Goal: Information Seeking & Learning: Learn about a topic

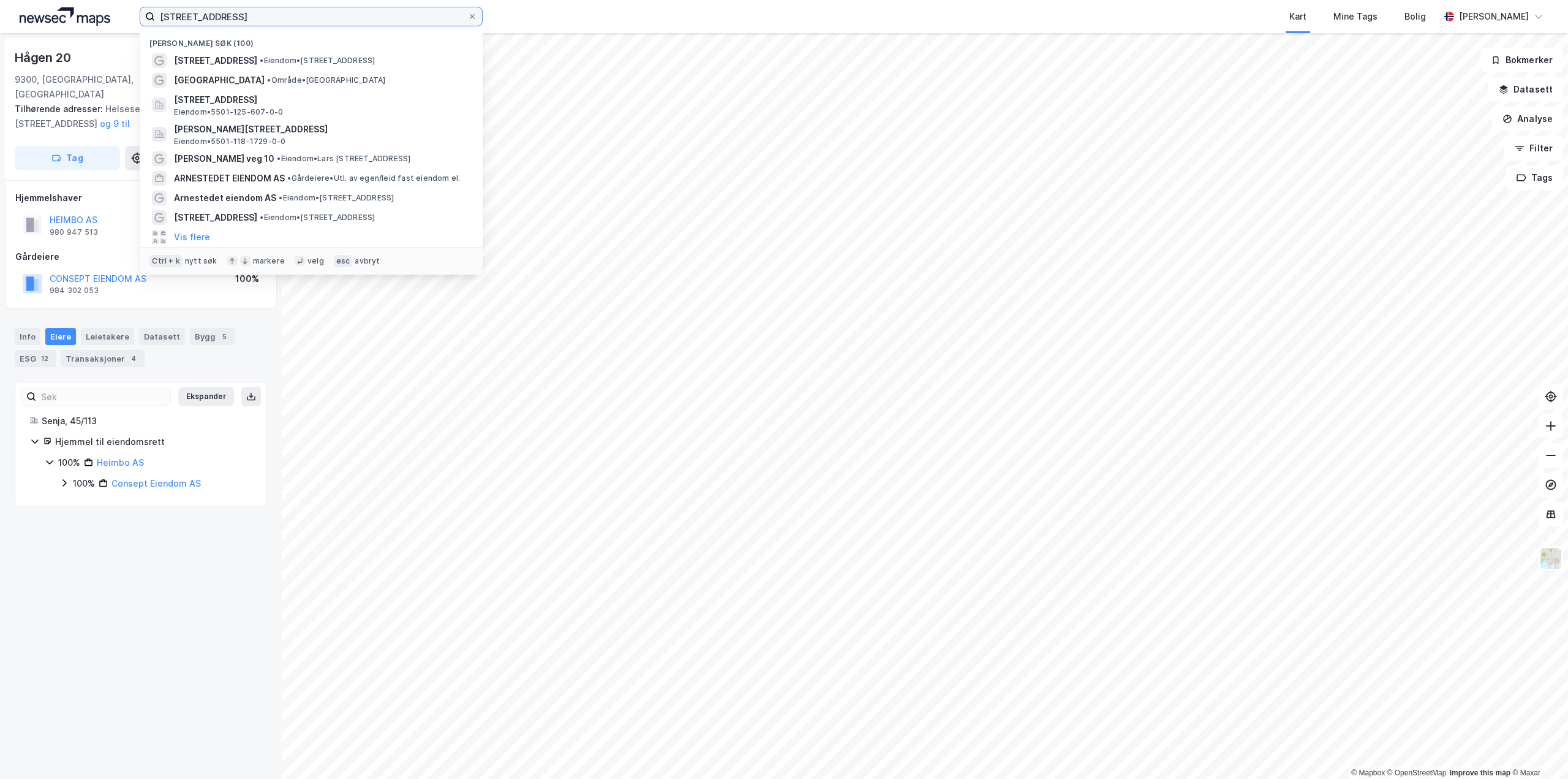
drag, startPoint x: 260, startPoint y: 16, endPoint x: 93, endPoint y: 10, distance: 167.1
click at [93, 10] on div "helsesenterveien 41 Nylige søk (100) Helsesenterveien 41 • Eiendom • Helsesente…" at bounding box center [784, 17] width 1568 height 33
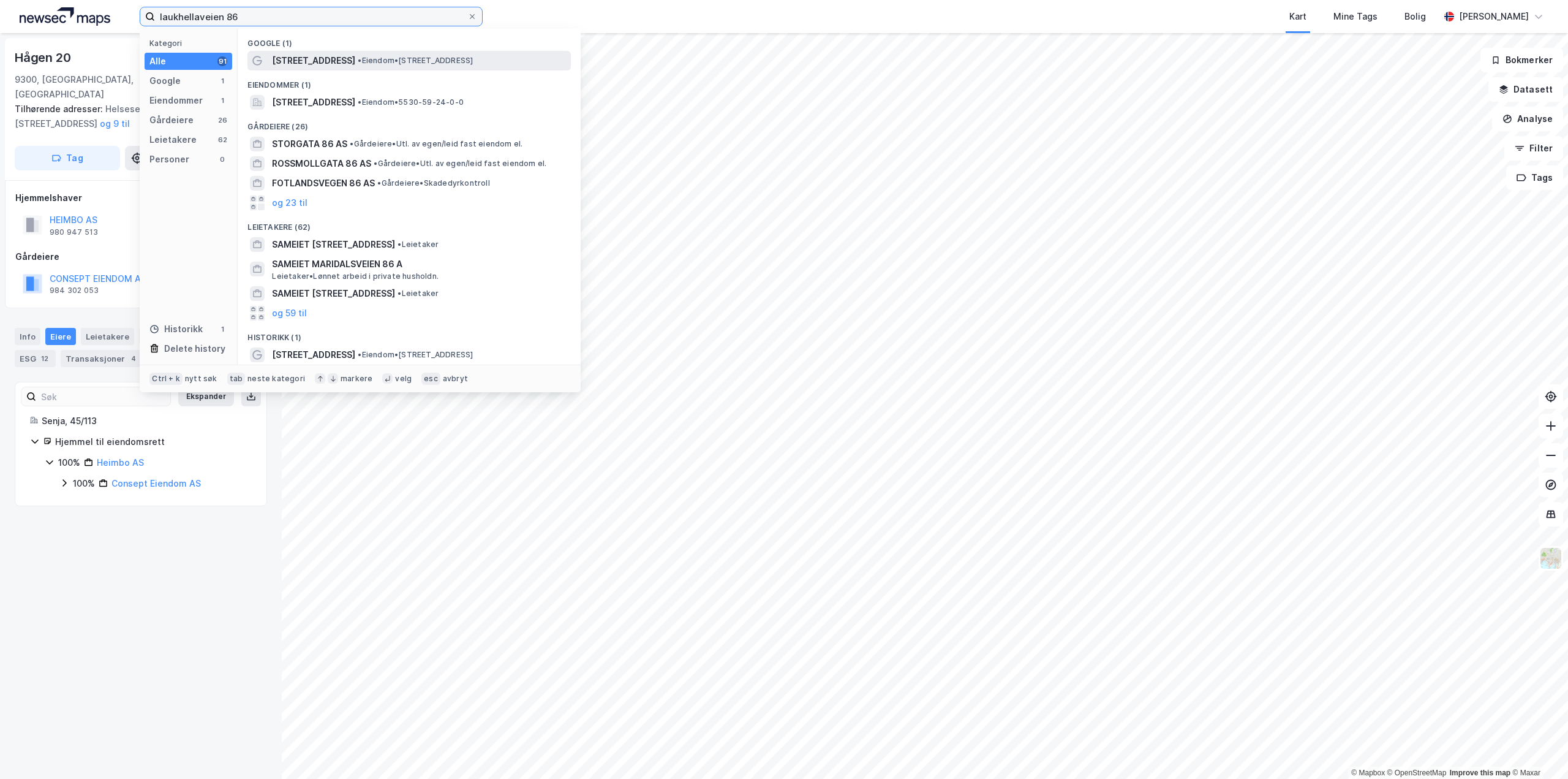
type input "laukhellaveien 86"
click at [280, 57] on span "[STREET_ADDRESS]" at bounding box center [313, 61] width 83 height 15
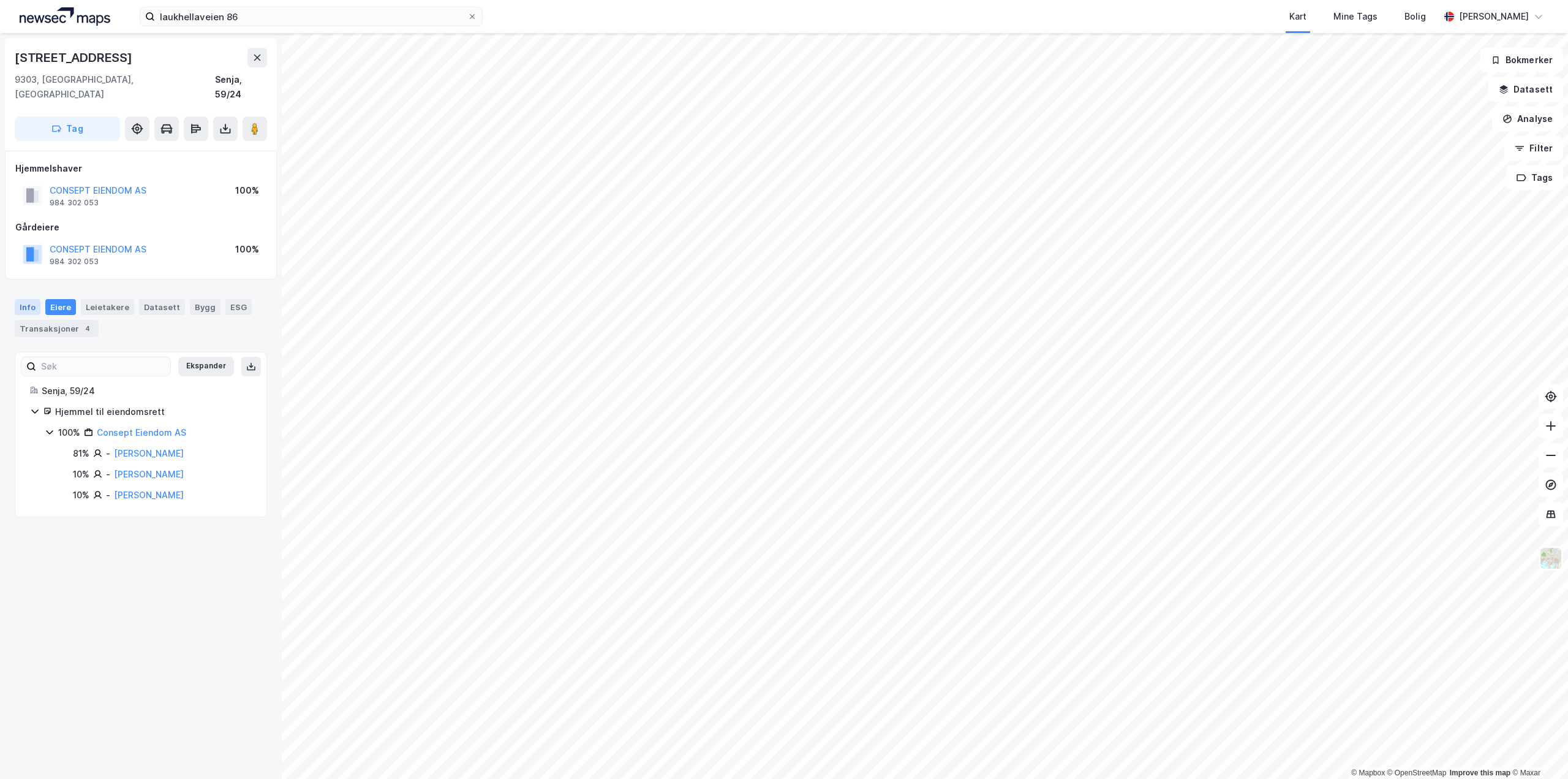
click at [32, 299] on div "Info" at bounding box center [28, 306] width 26 height 16
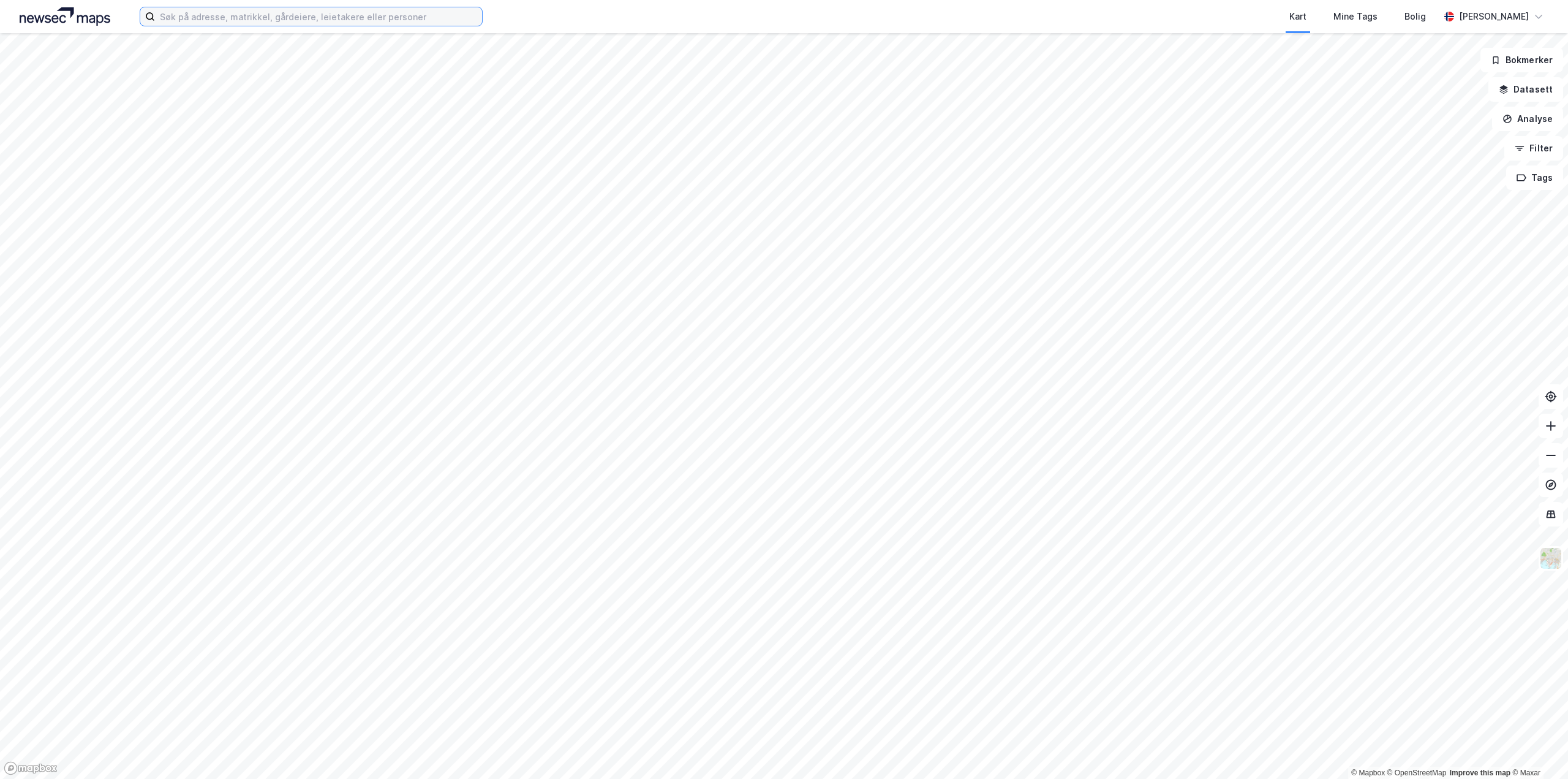
click at [255, 19] on input at bounding box center [318, 17] width 327 height 18
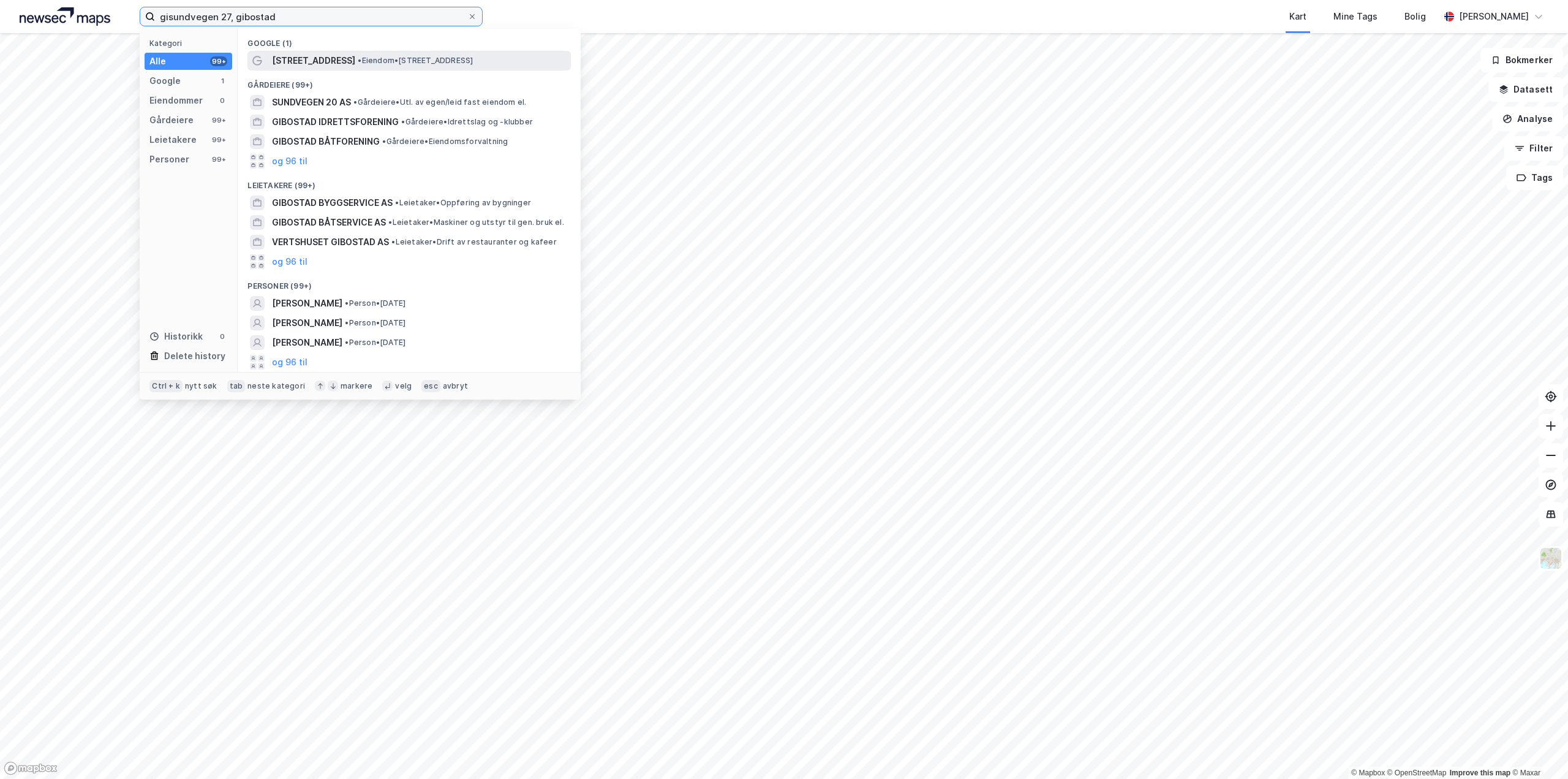
type input "gisundvegen 27, gibostad"
click at [319, 61] on span "[STREET_ADDRESS]" at bounding box center [313, 61] width 83 height 15
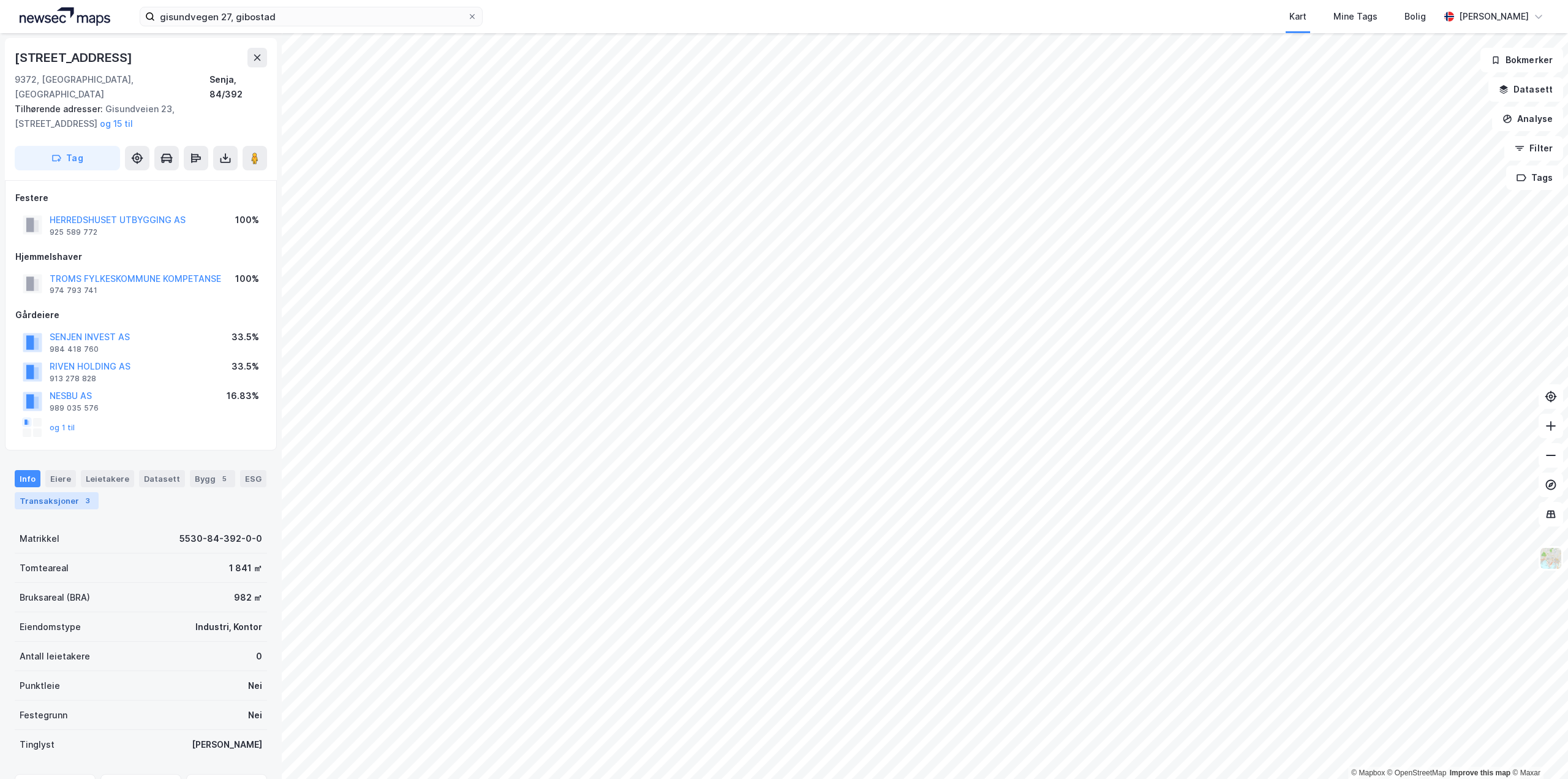
click at [76, 492] on div "Transaksjoner 3" at bounding box center [56, 501] width 84 height 18
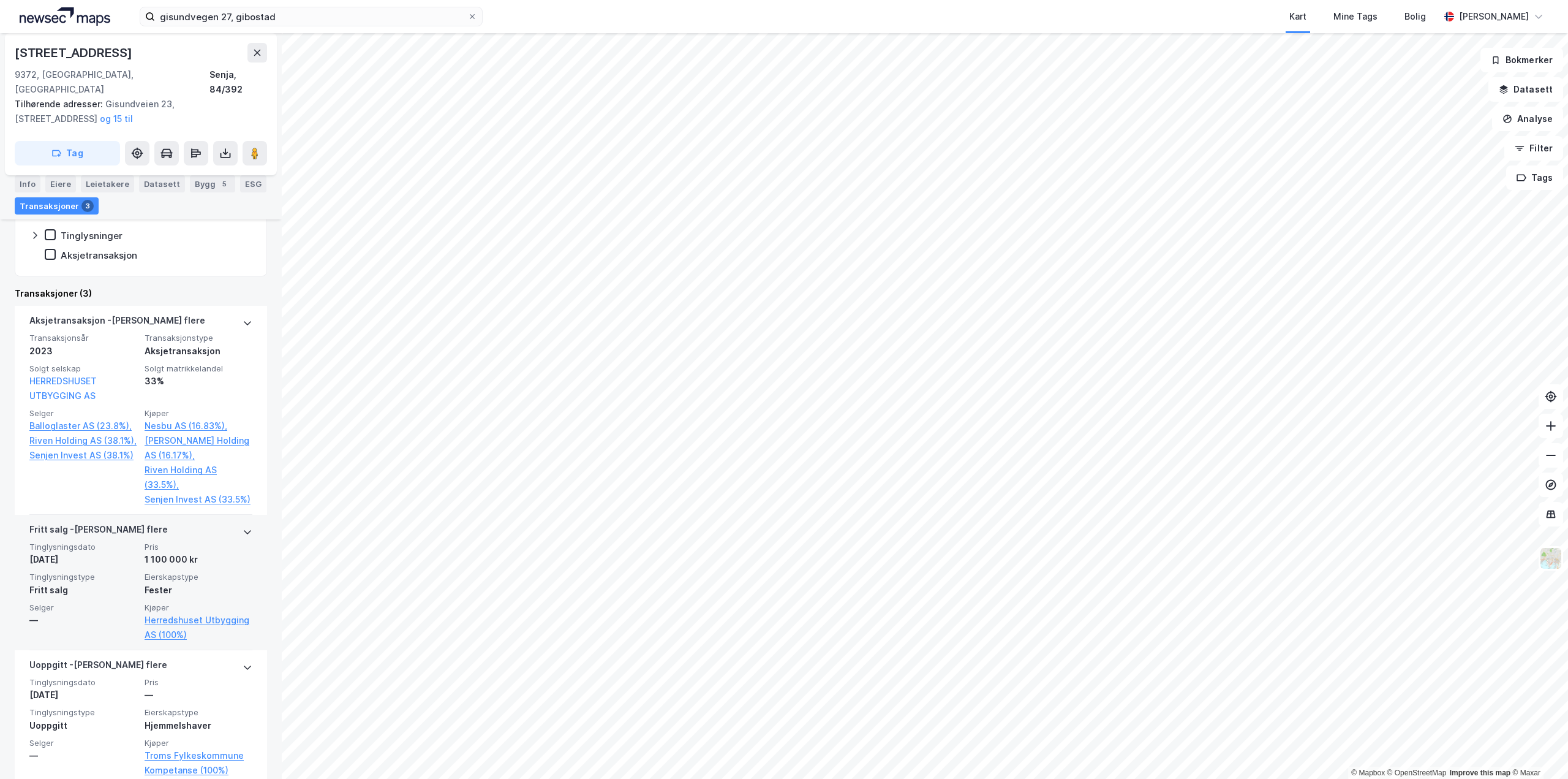
scroll to position [439, 0]
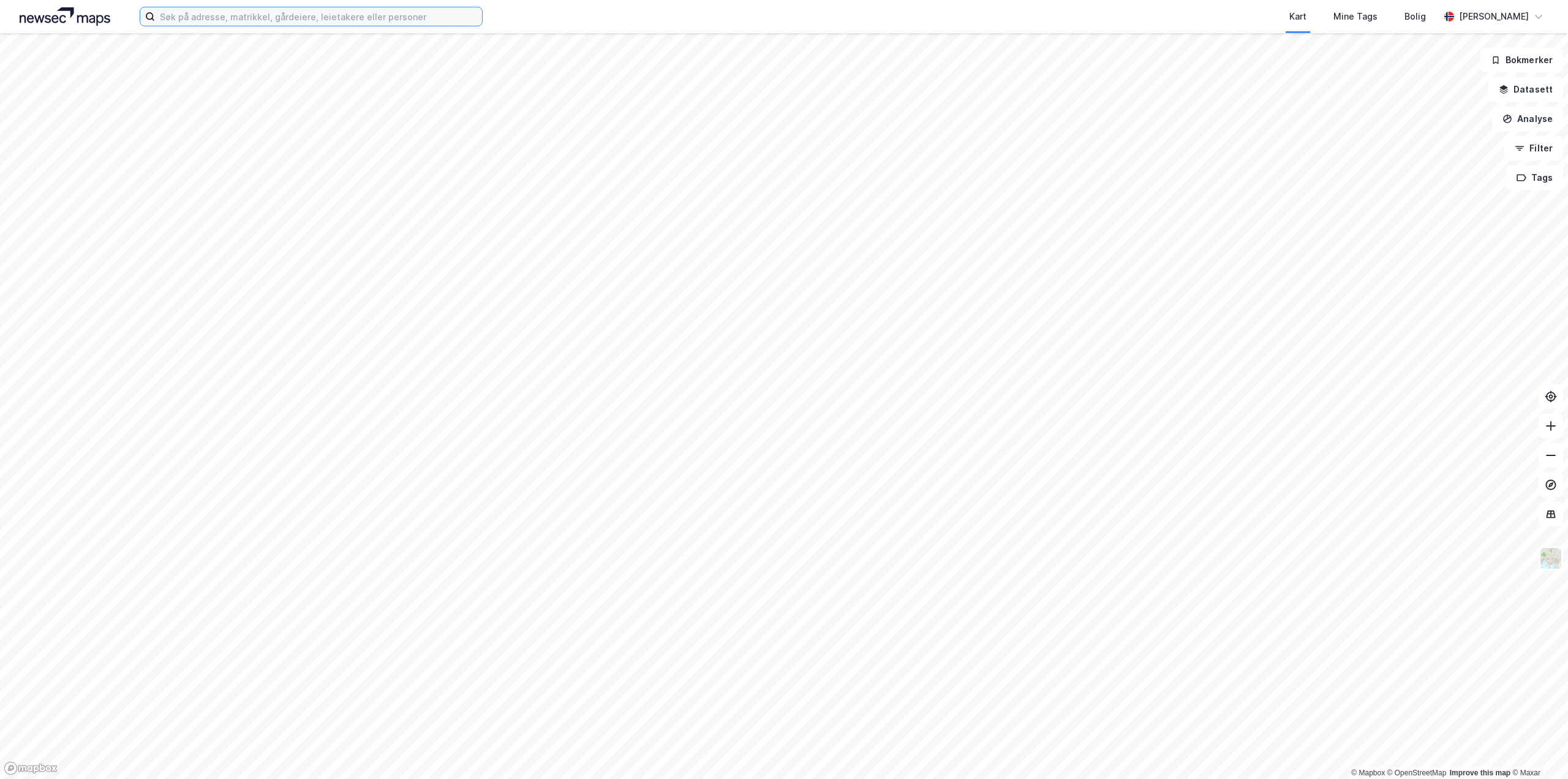
click at [269, 16] on input at bounding box center [318, 17] width 327 height 18
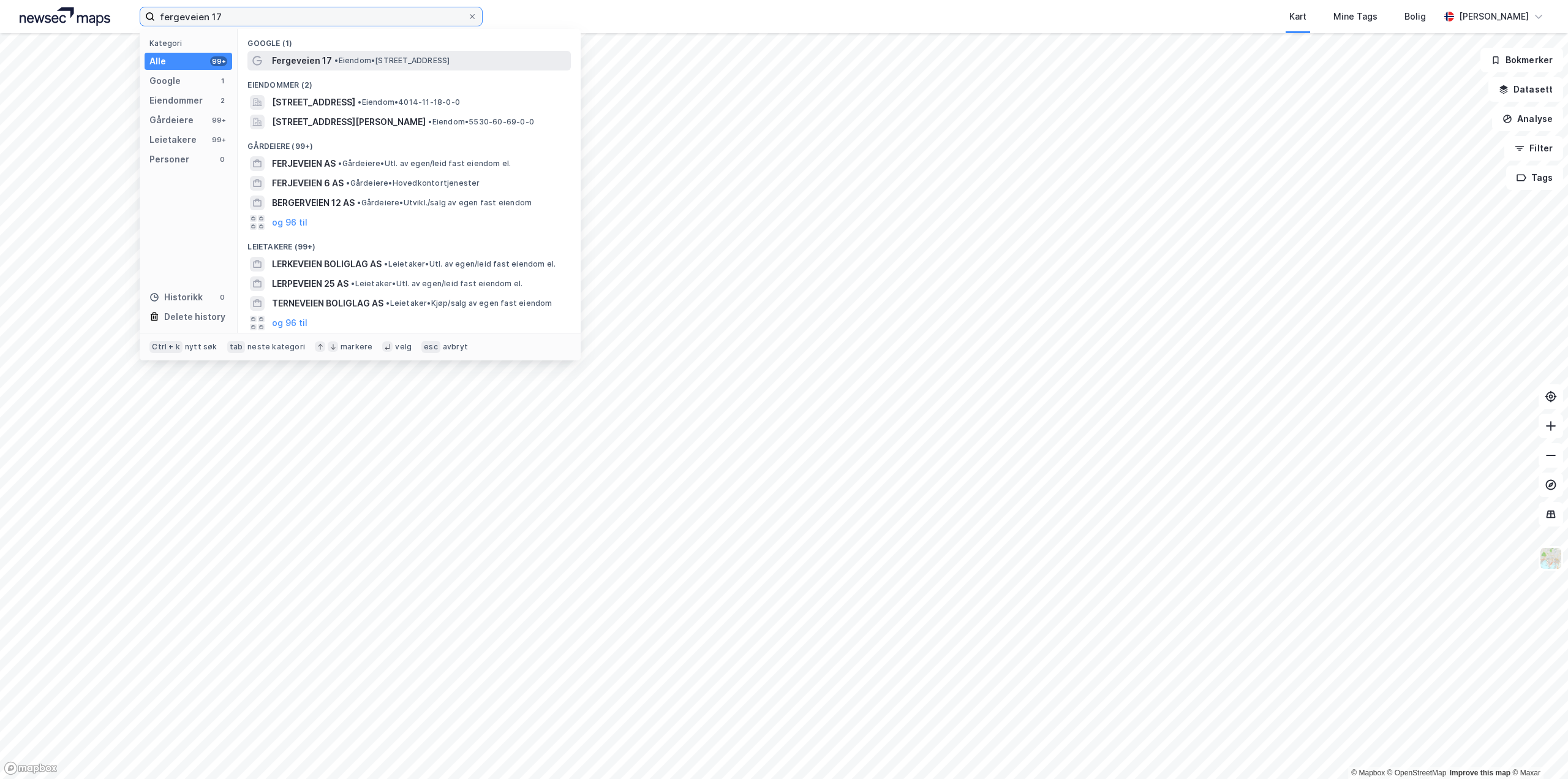
type input "fergeveien 17"
click at [279, 65] on span "Fergeveien 17" at bounding box center [301, 61] width 60 height 15
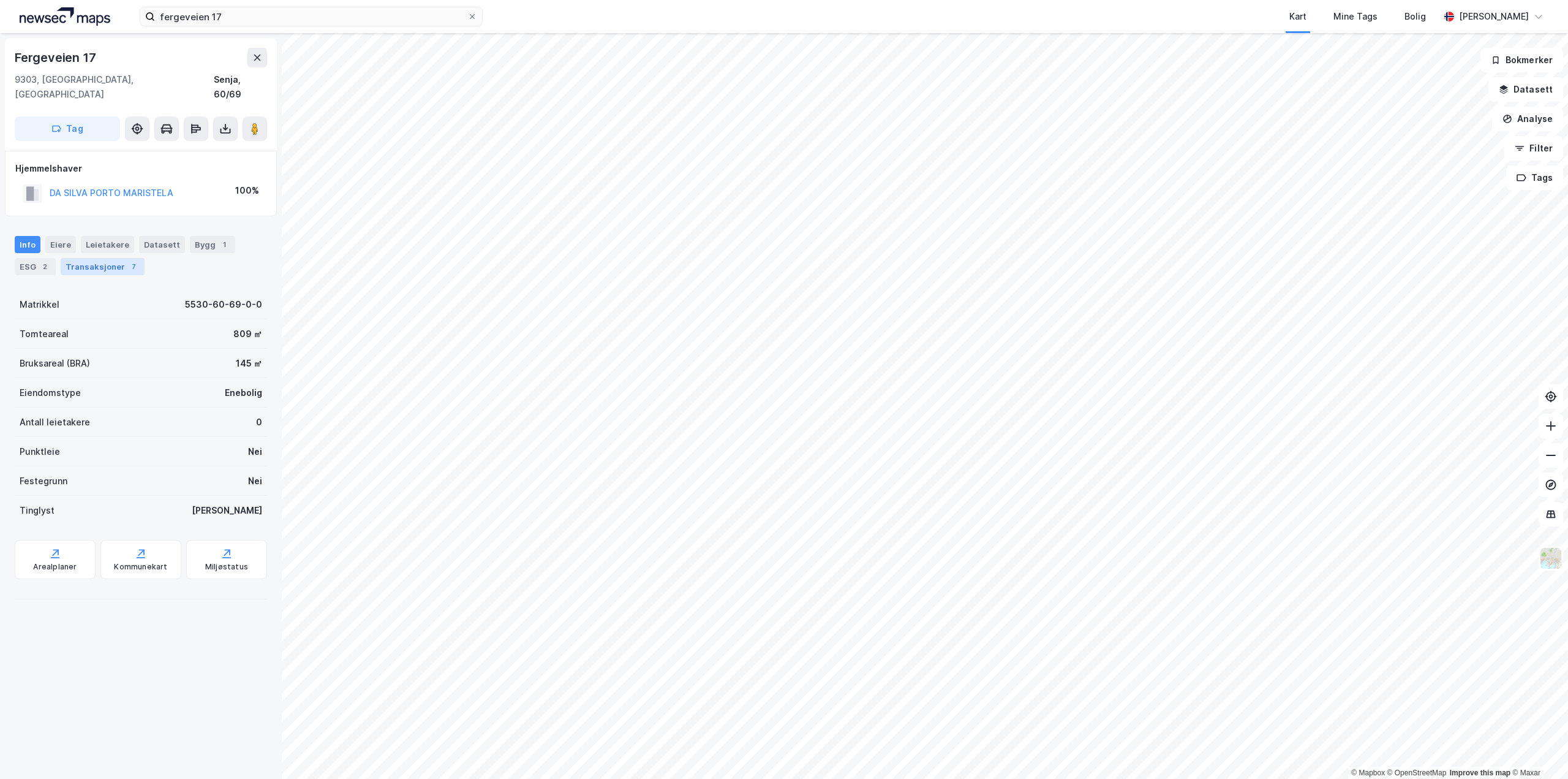
click at [82, 258] on div "Transaksjoner 7" at bounding box center [102, 266] width 84 height 18
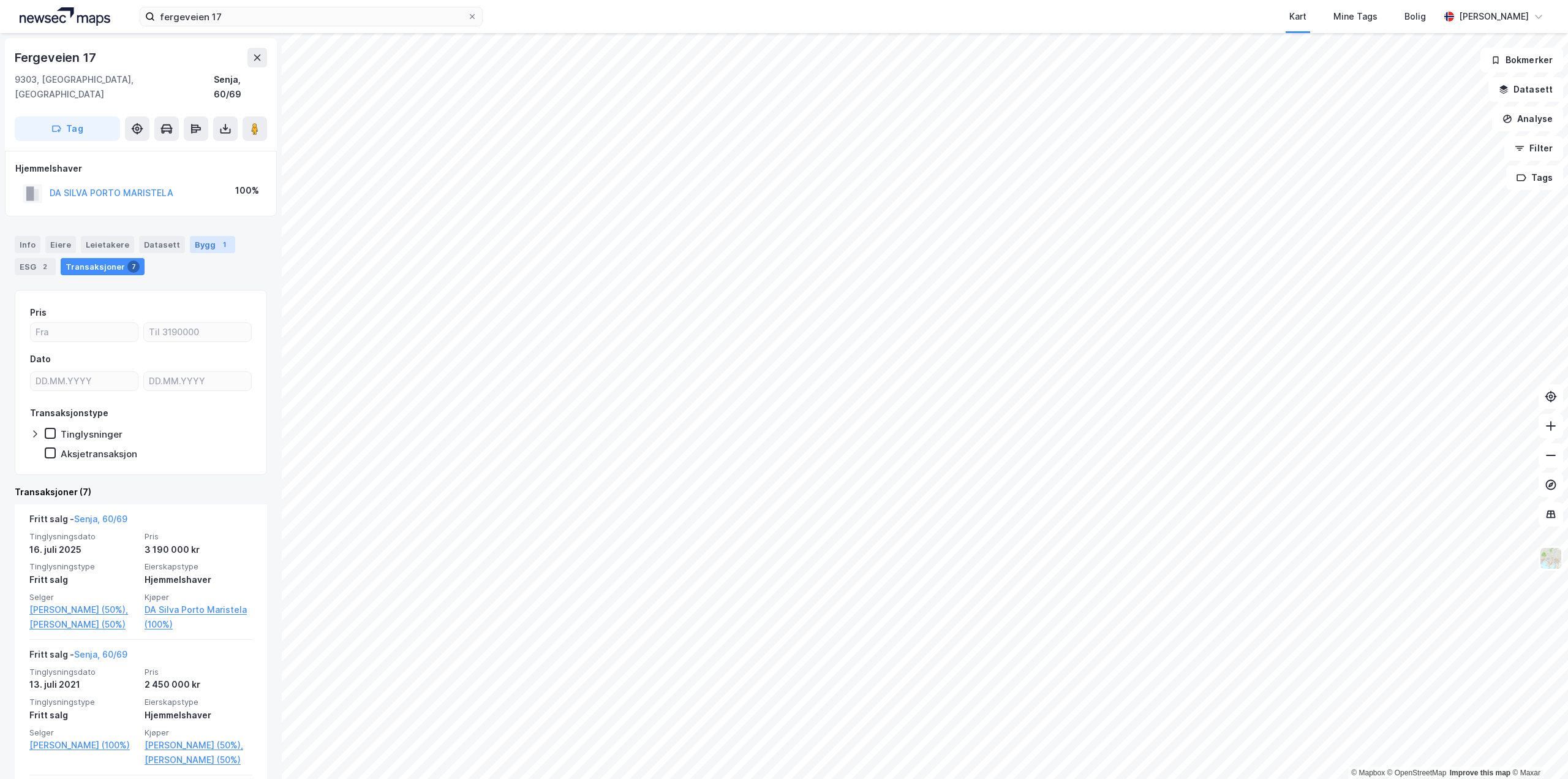
click at [202, 236] on div "Bygg 1" at bounding box center [212, 244] width 45 height 18
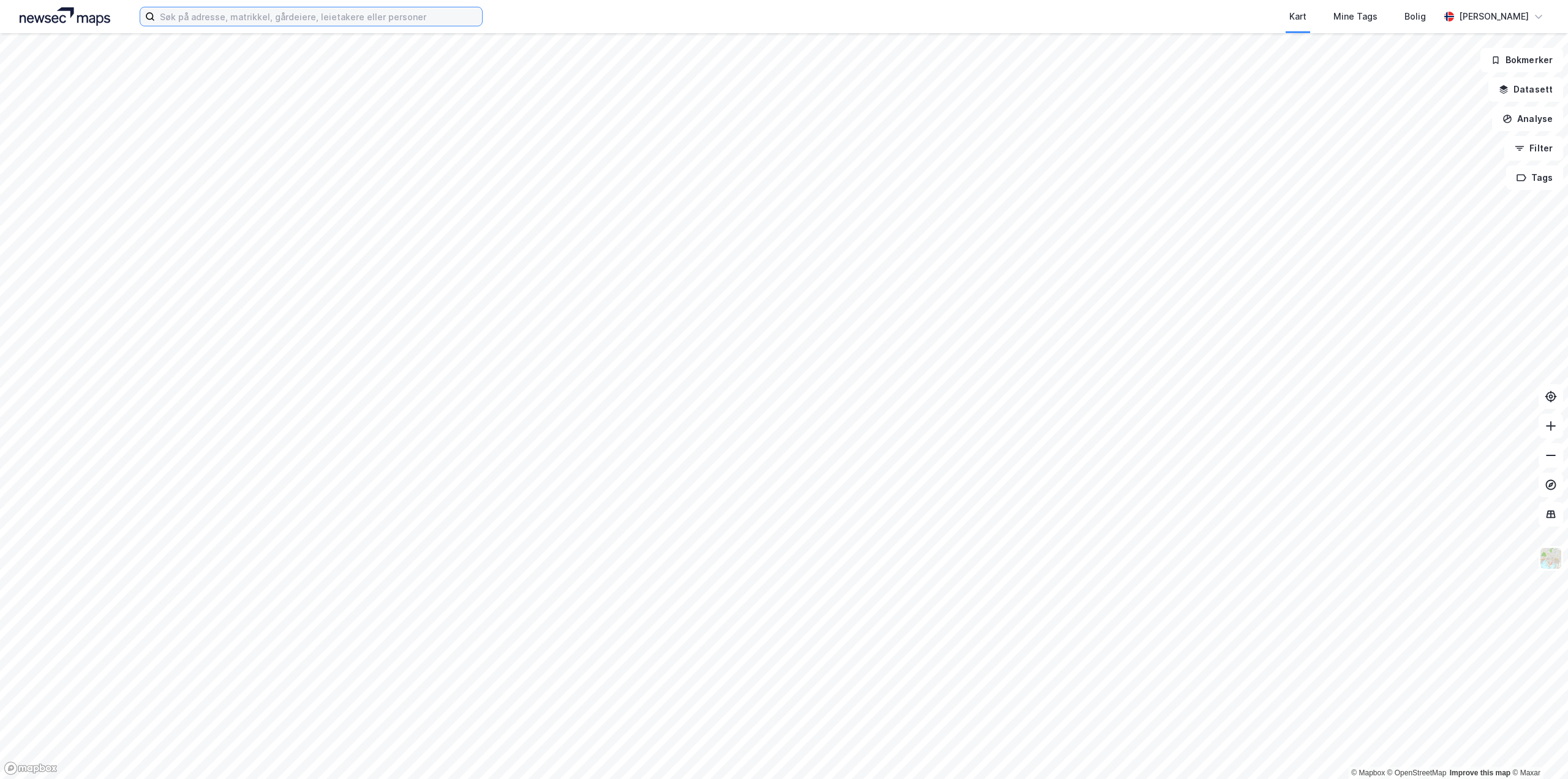
click at [228, 20] on input at bounding box center [318, 17] width 327 height 18
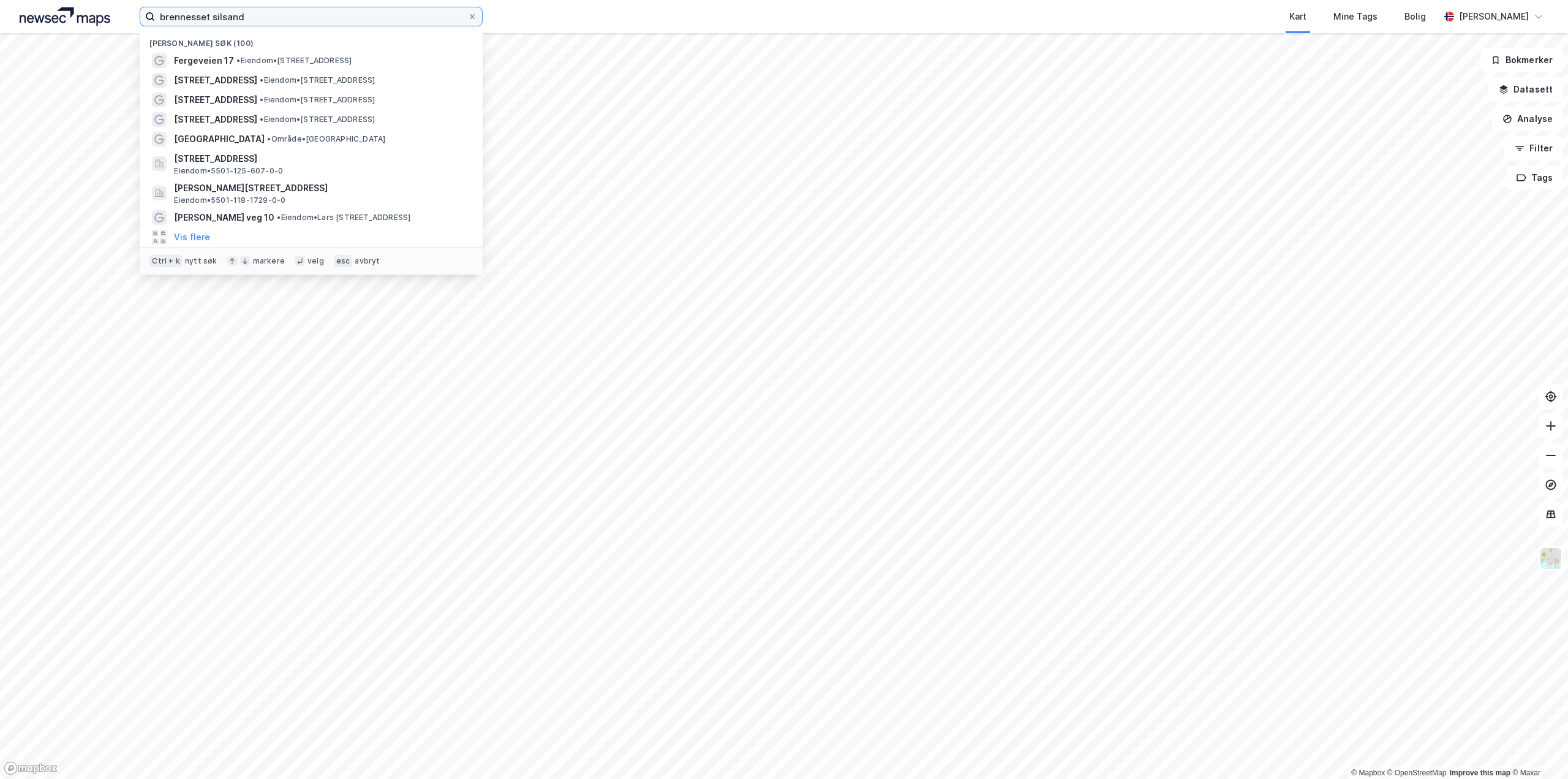
type input "brennesset silsand"
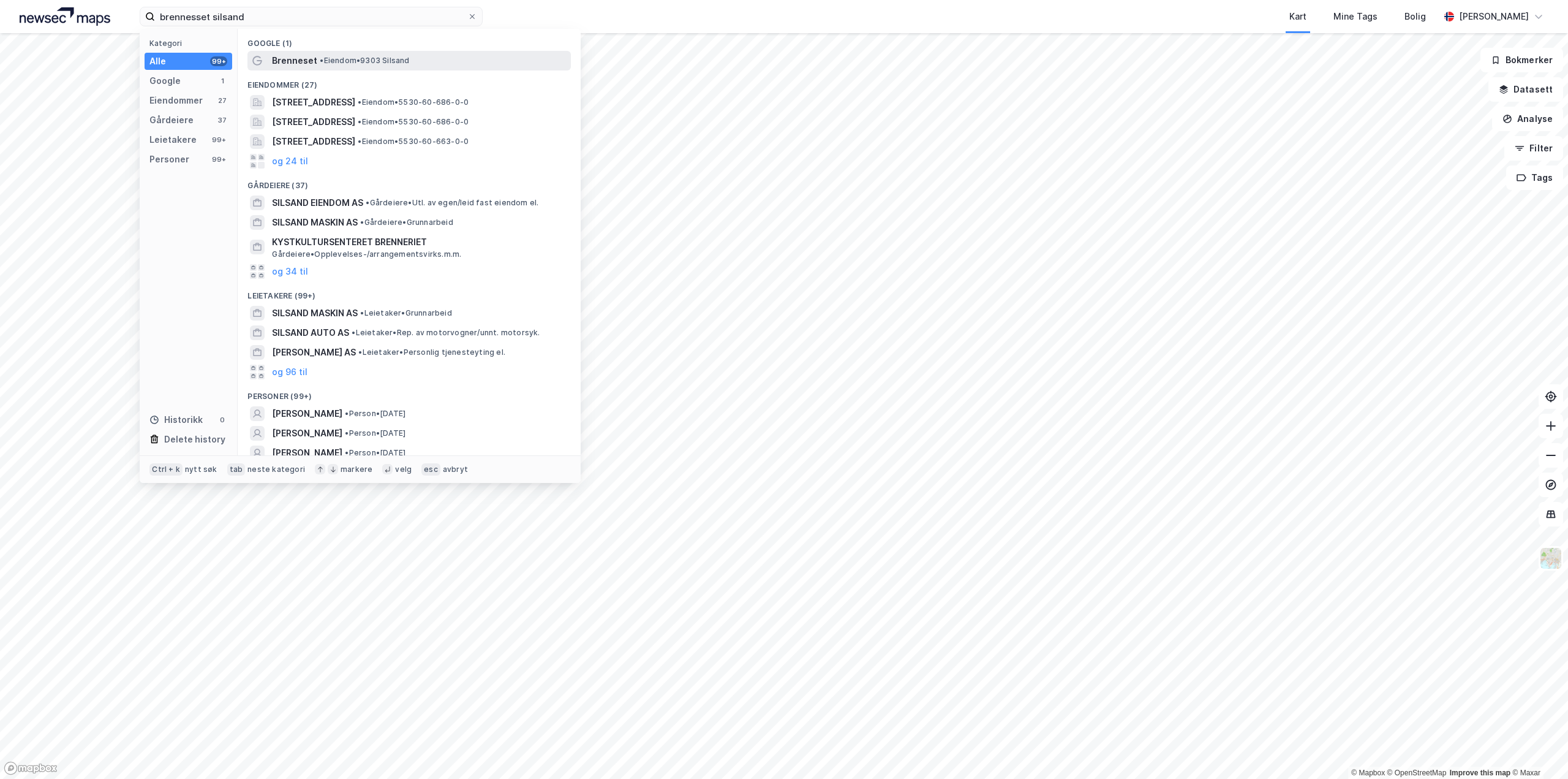
click at [300, 63] on span "Brenneset" at bounding box center [294, 61] width 45 height 15
